Goal: Information Seeking & Learning: Learn about a topic

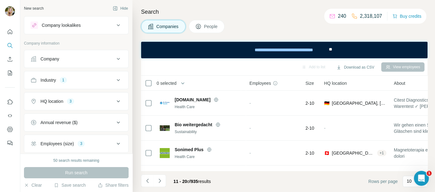
scroll to position [168, 0]
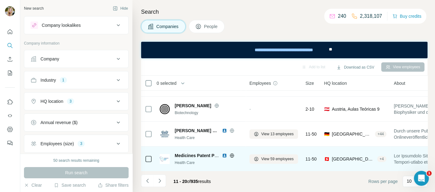
click at [232, 155] on icon at bounding box center [232, 155] width 2 height 4
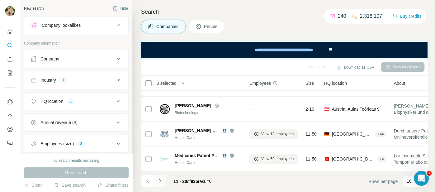
click at [161, 185] on button "Navigate to next page" at bounding box center [159, 180] width 12 height 12
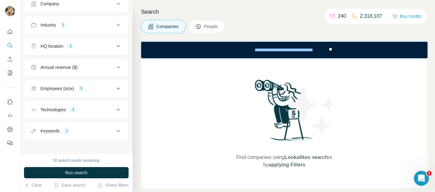
scroll to position [55, 0]
click at [118, 129] on icon at bounding box center [118, 130] width 7 height 7
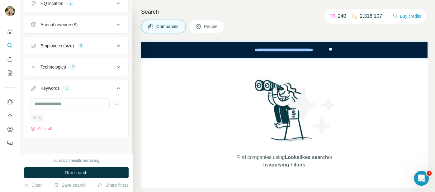
click at [40, 118] on icon "button" at bounding box center [39, 117] width 5 height 5
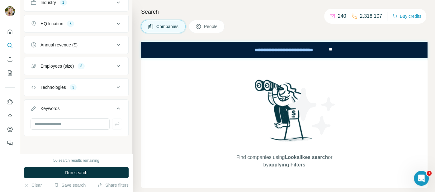
scroll to position [76, 0]
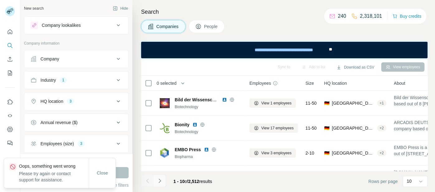
click at [160, 181] on icon "Navigate to next page" at bounding box center [159, 180] width 2 height 4
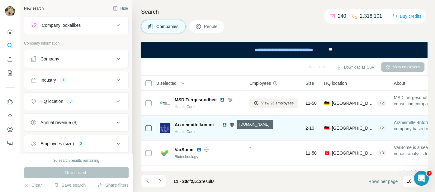
click at [230, 124] on icon at bounding box center [231, 124] width 5 height 5
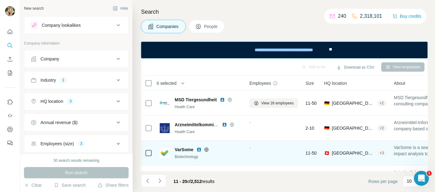
click at [207, 149] on icon at bounding box center [206, 149] width 5 height 5
click at [198, 150] on img at bounding box center [198, 149] width 5 height 5
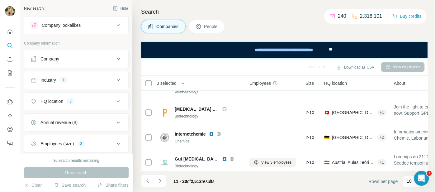
scroll to position [66, 0]
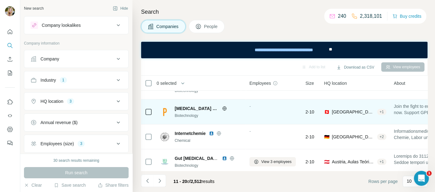
click at [222, 107] on icon at bounding box center [224, 108] width 5 height 5
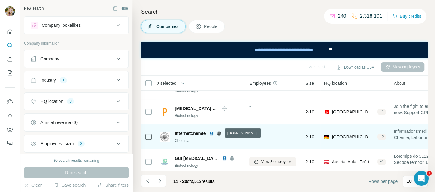
click at [219, 134] on icon at bounding box center [219, 133] width 2 height 4
click at [212, 133] on img at bounding box center [211, 133] width 5 height 5
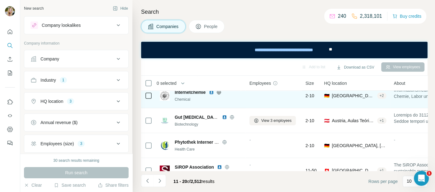
scroll to position [123, 0]
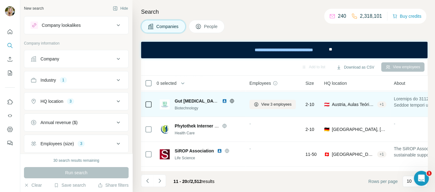
click at [233, 101] on icon at bounding box center [231, 100] width 5 height 5
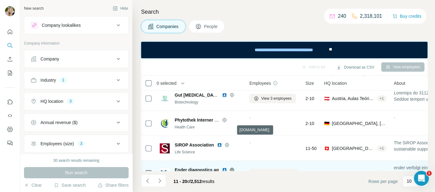
scroll to position [130, 0]
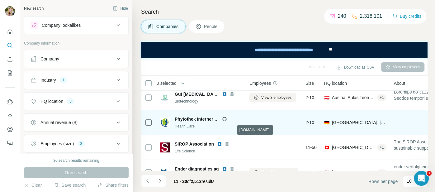
click at [224, 119] on icon at bounding box center [224, 119] width 4 height 0
